Goal: Task Accomplishment & Management: Use online tool/utility

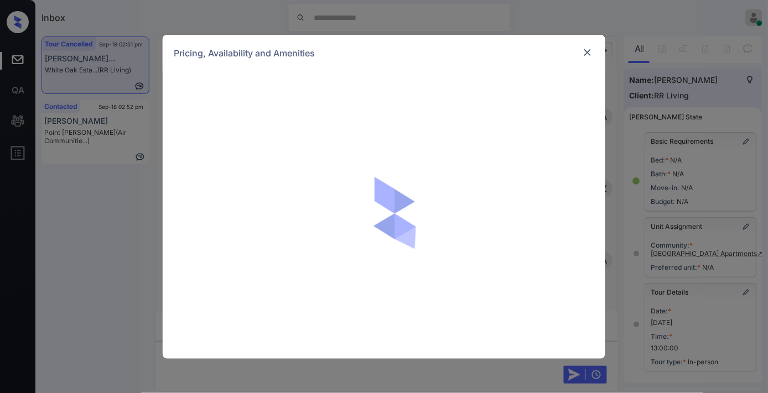
scroll to position [8448, 0]
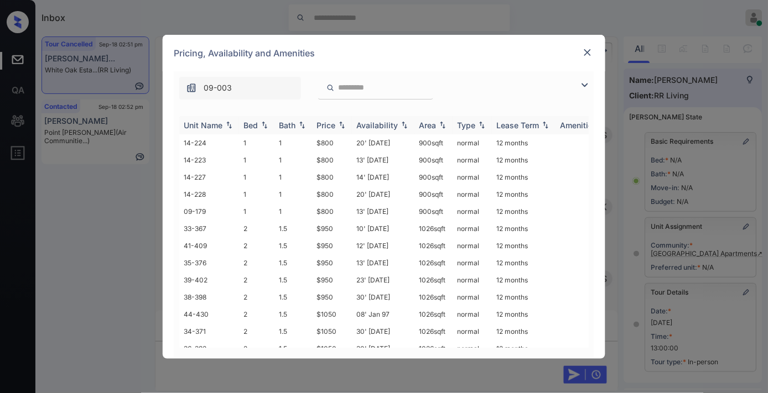
click at [336, 129] on th "Price" at bounding box center [332, 125] width 40 height 18
click at [493, 72] on div "09-003" at bounding box center [384, 85] width 420 height 28
click at [340, 143] on td "$800" at bounding box center [332, 142] width 40 height 17
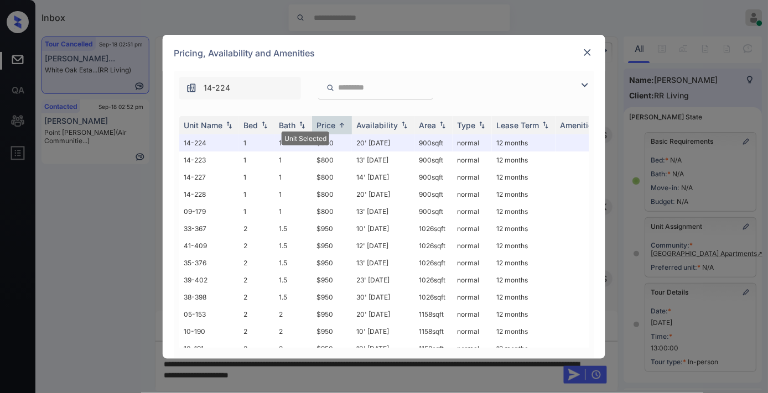
click at [482, 71] on div "14-224" at bounding box center [384, 85] width 420 height 28
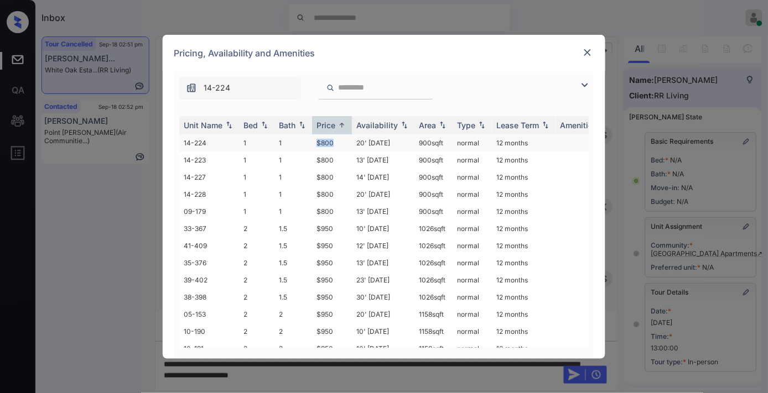
drag, startPoint x: 343, startPoint y: 137, endPoint x: 305, endPoint y: 140, distance: 37.8
click at [305, 140] on tr "14-224 1 1 $800 20' Apr 25 900 sqft normal 12 months" at bounding box center [468, 142] width 578 height 17
copy tr "$800"
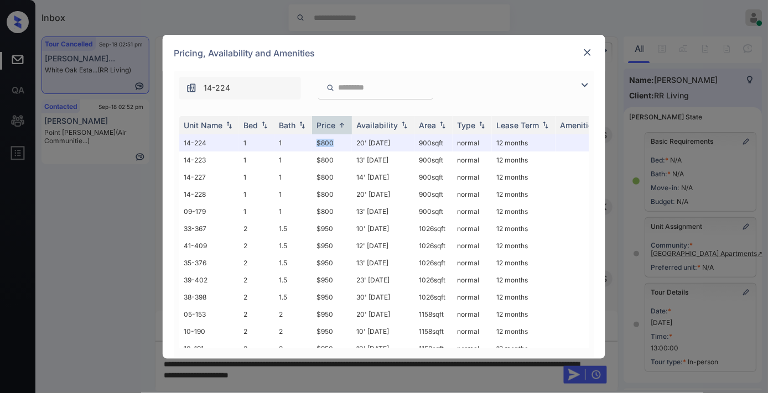
click at [593, 53] on img at bounding box center [587, 52] width 11 height 11
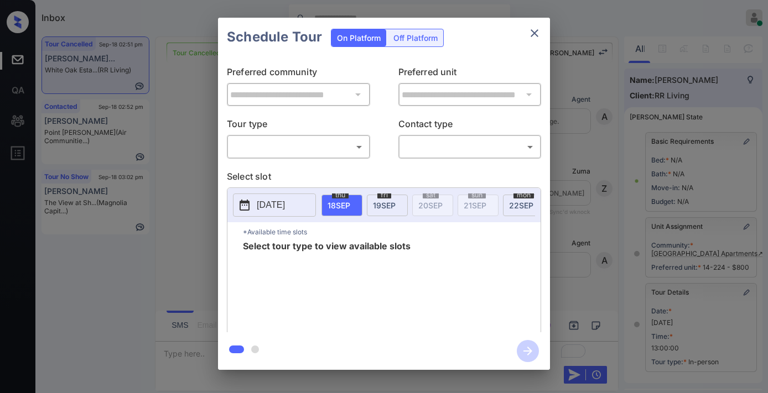
click at [350, 146] on body "Inbox [PERSON_NAME] Online Set yourself offline Set yourself on break Profile S…" at bounding box center [384, 196] width 768 height 393
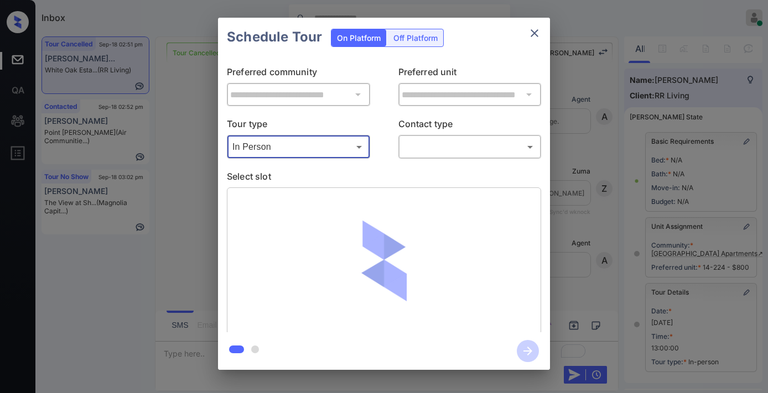
type input "********"
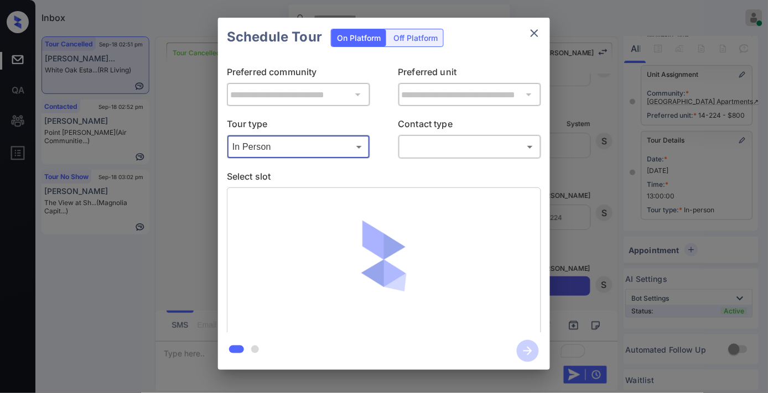
click at [419, 152] on body "Inbox [PERSON_NAME] Online Set yourself offline Set yourself on break Profile S…" at bounding box center [384, 196] width 768 height 393
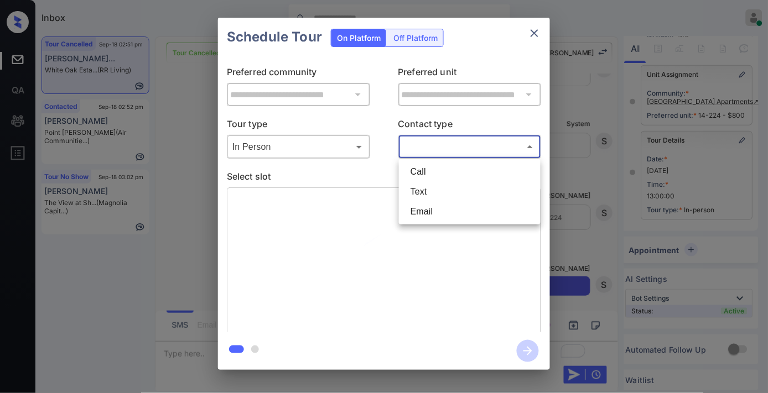
click at [440, 196] on li "Text" at bounding box center [470, 192] width 136 height 20
type input "****"
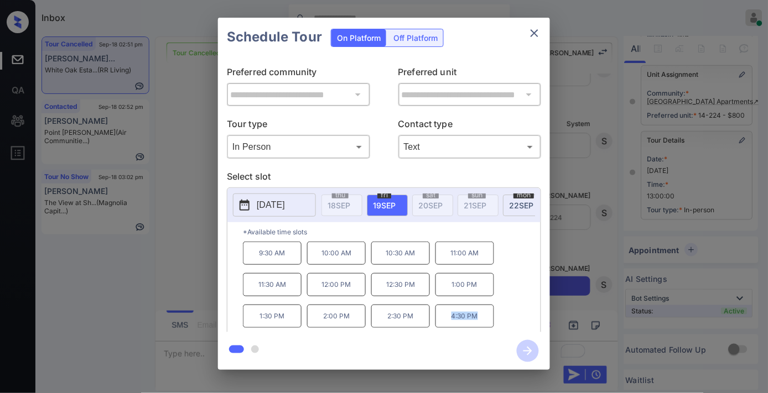
drag, startPoint x: 487, startPoint y: 322, endPoint x: 440, endPoint y: 324, distance: 47.1
click at [440, 324] on p "4:30 PM" at bounding box center [464, 316] width 59 height 23
copy p "4:30 PM"
click at [531, 32] on icon "close" at bounding box center [534, 33] width 13 height 13
